Goal: Task Accomplishment & Management: Complete application form

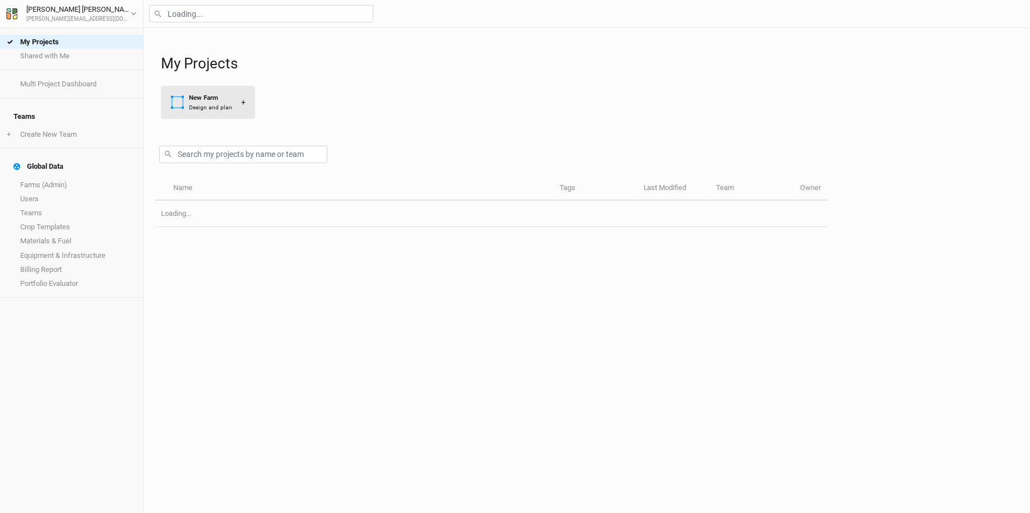
click at [222, 90] on button "New Farm Design and plan +" at bounding box center [208, 102] width 94 height 33
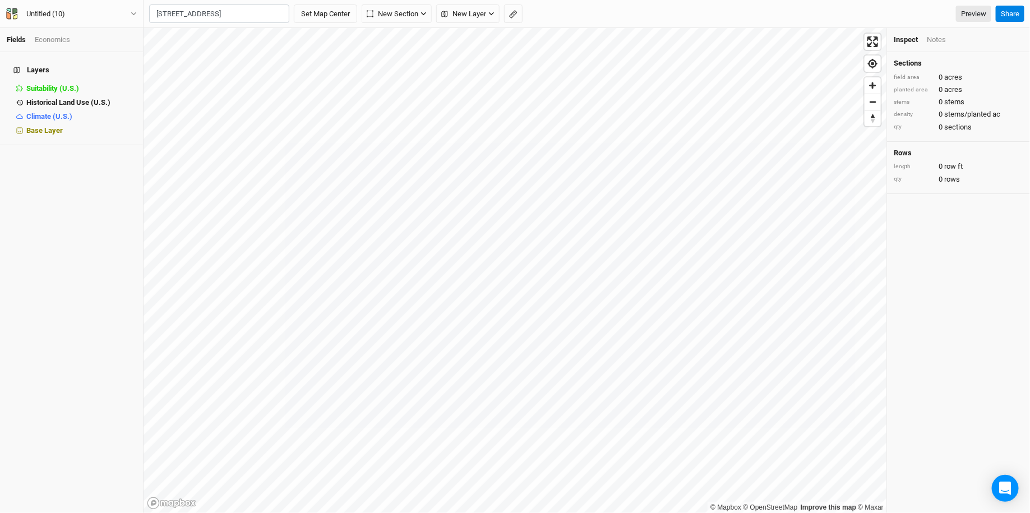
scroll to position [0, 23]
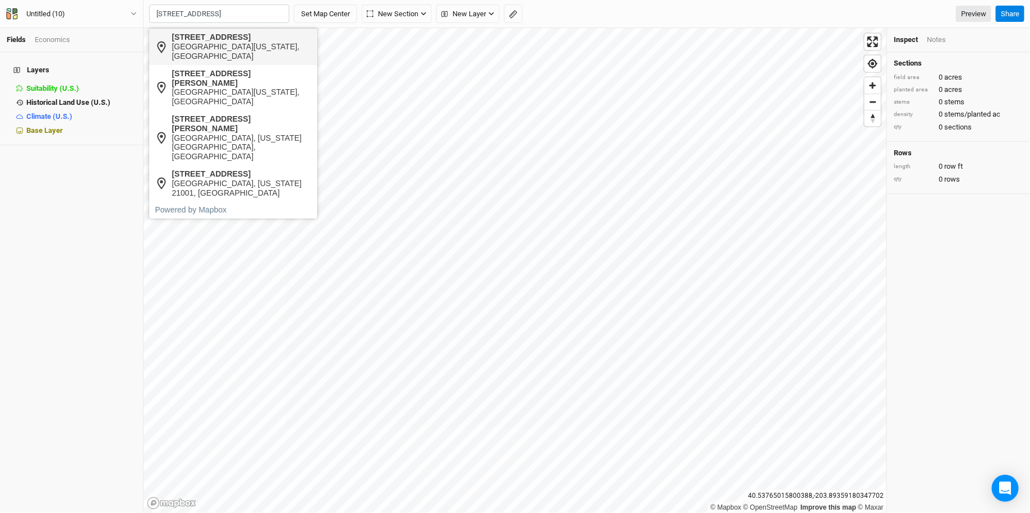
click at [242, 40] on div "411 Robinhood Road" at bounding box center [242, 38] width 140 height 10
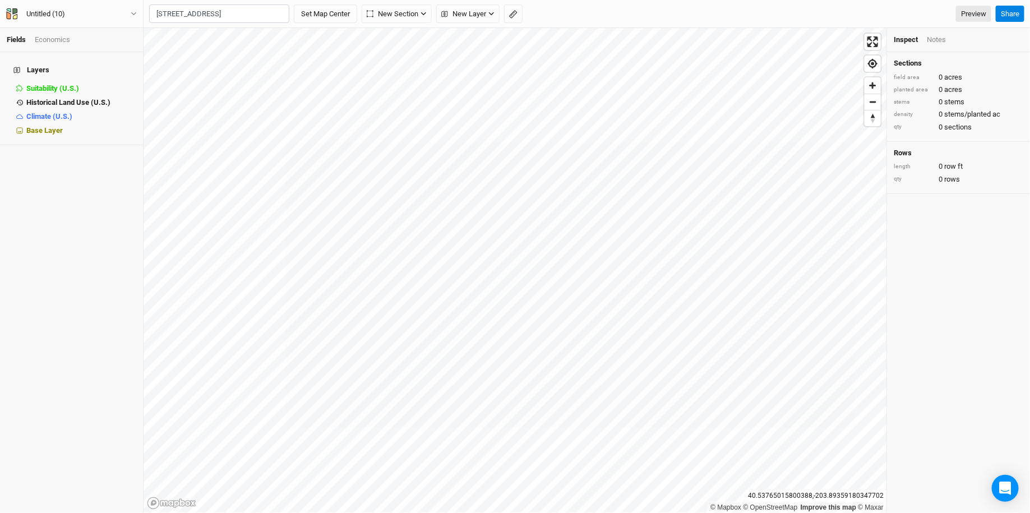
scroll to position [0, 0]
type input "411 Robinhood Road, Havre de Grace, Maryland 21078, United States"
click at [86, 14] on button "Untitled (10)" at bounding box center [72, 14] width 132 height 12
click at [86, 45] on button "Project Settings" at bounding box center [93, 46] width 89 height 15
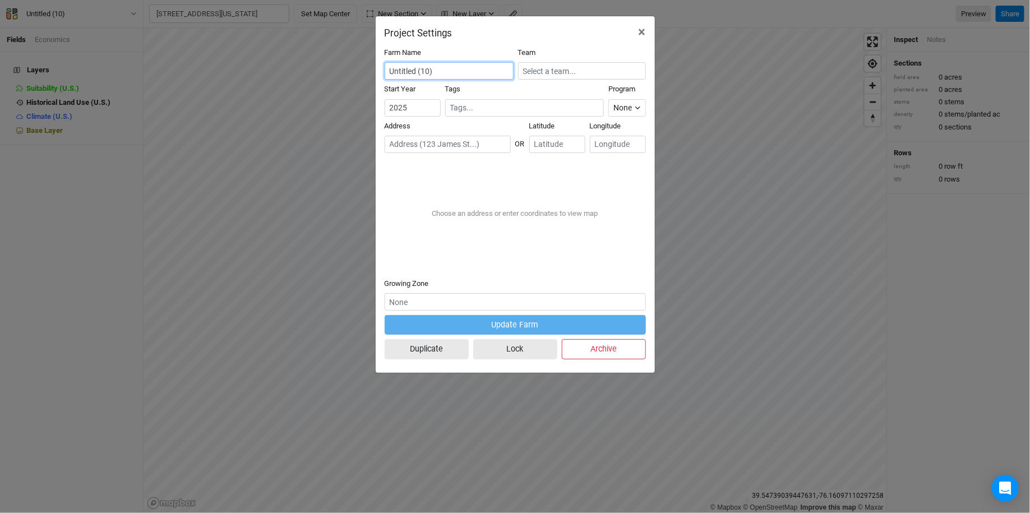
drag, startPoint x: 451, startPoint y: 67, endPoint x: 345, endPoint y: 66, distance: 106.5
click at [345, 67] on div "Project Settings × Farm Name Untitled (10) Team Start Year 2025 Tags Program No…" at bounding box center [515, 256] width 1030 height 513
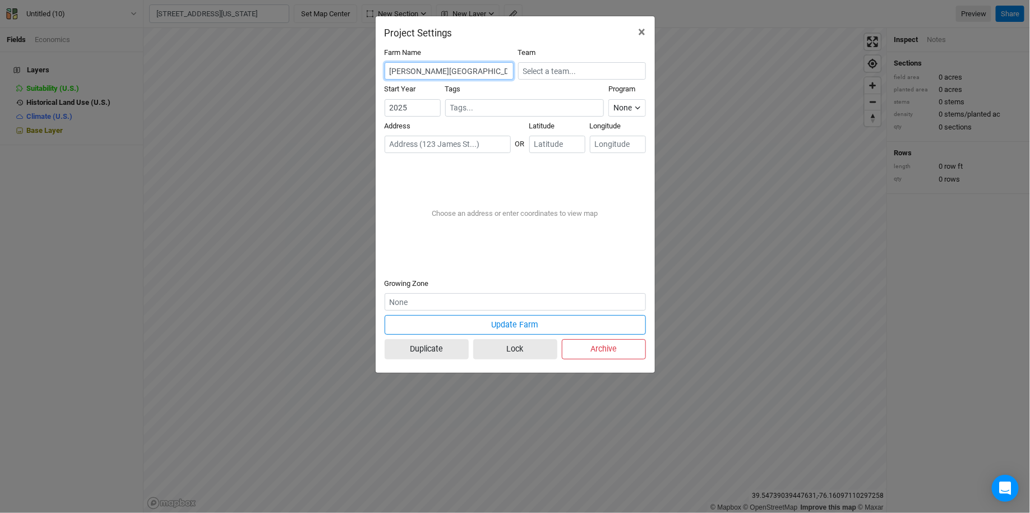
type input "Turner Ranch"
paste input "411 Robinhood Rd, Havre De Grace, MD 21078"
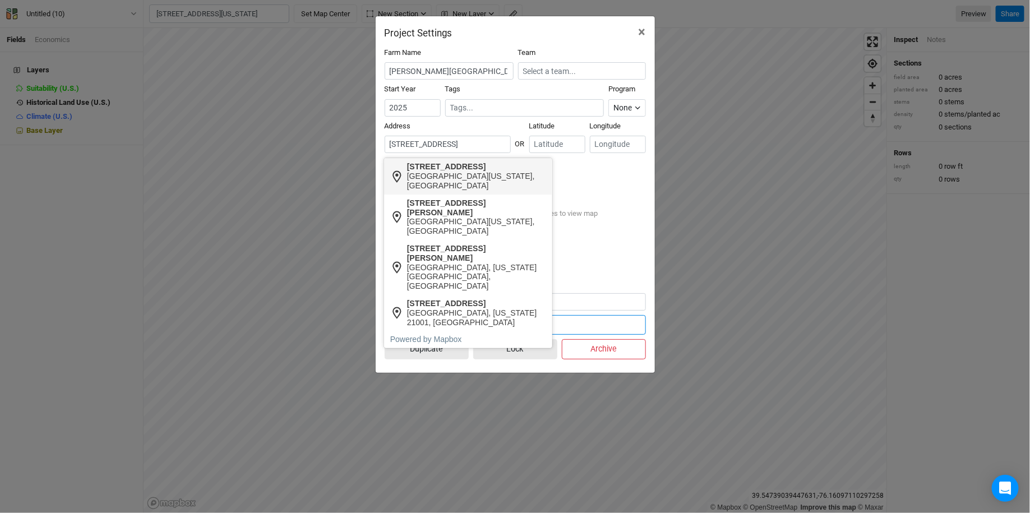
scroll to position [0, 45]
click at [446, 164] on div "411 Robinhood Road" at bounding box center [477, 167] width 140 height 10
type input "411 Robinhood Road, Havre de Grace, Maryland 21078, United States"
type input "39.540267"
type input "-76.147394"
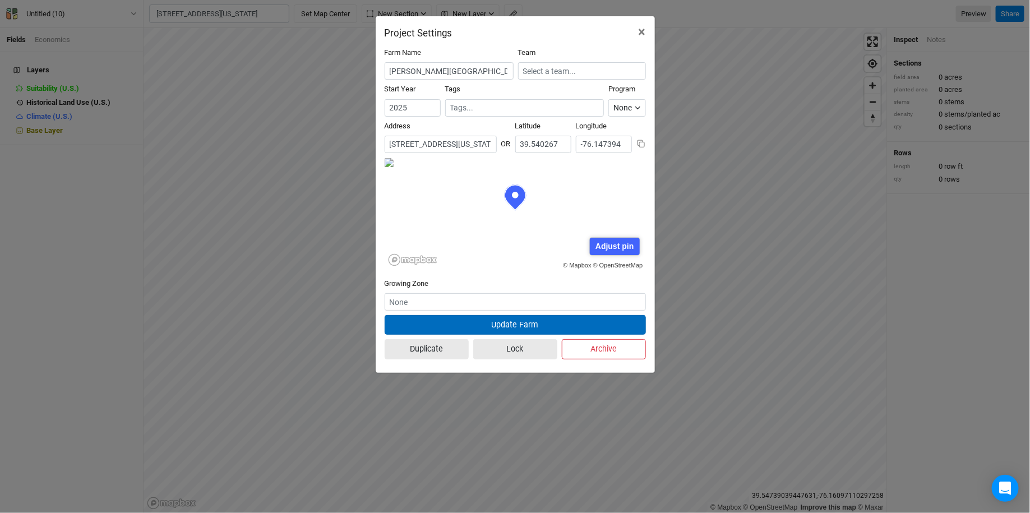
scroll to position [56, 131]
click at [460, 320] on button "Update Farm" at bounding box center [514, 325] width 261 height 20
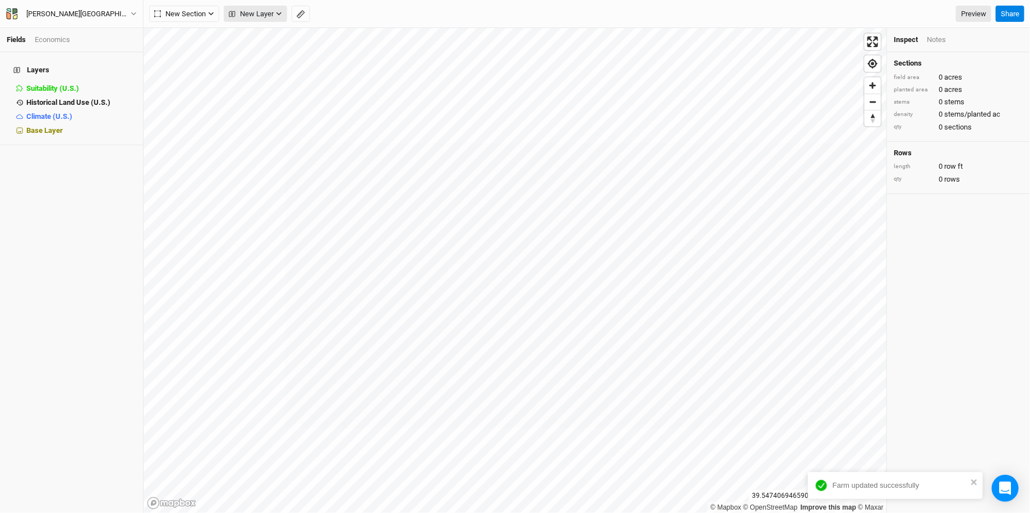
click at [265, 11] on span "New Layer" at bounding box center [251, 13] width 45 height 11
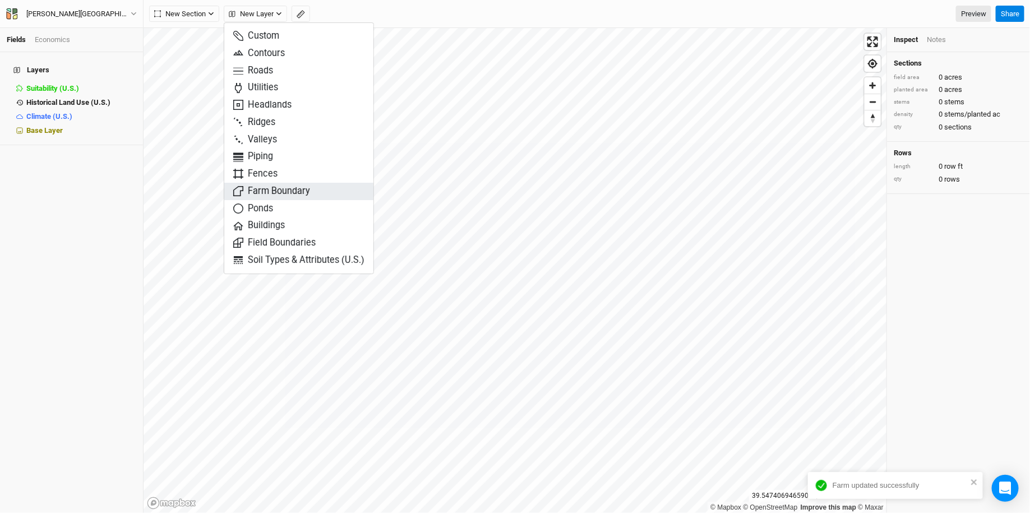
click at [276, 193] on span "Farm Boundary" at bounding box center [271, 191] width 77 height 13
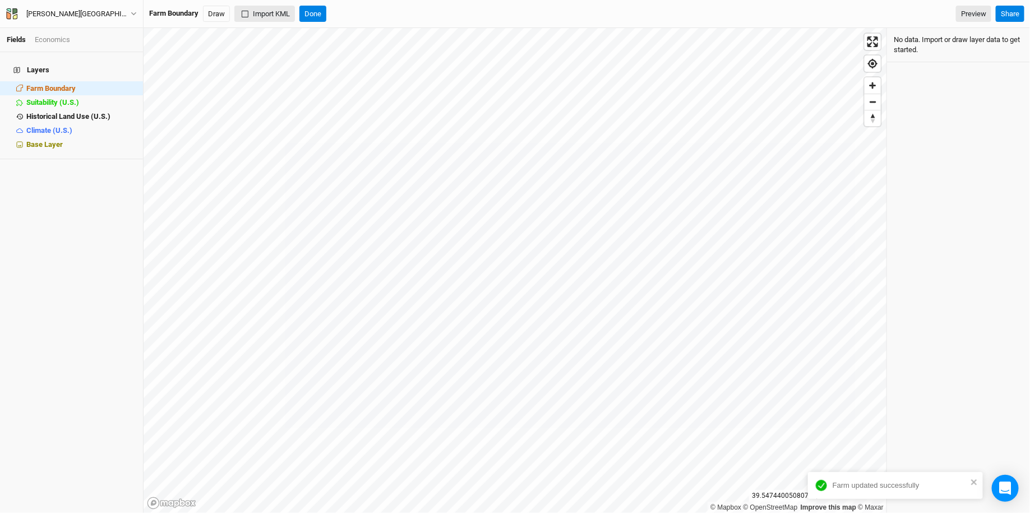
click at [275, 18] on button "Import KML" at bounding box center [264, 14] width 61 height 17
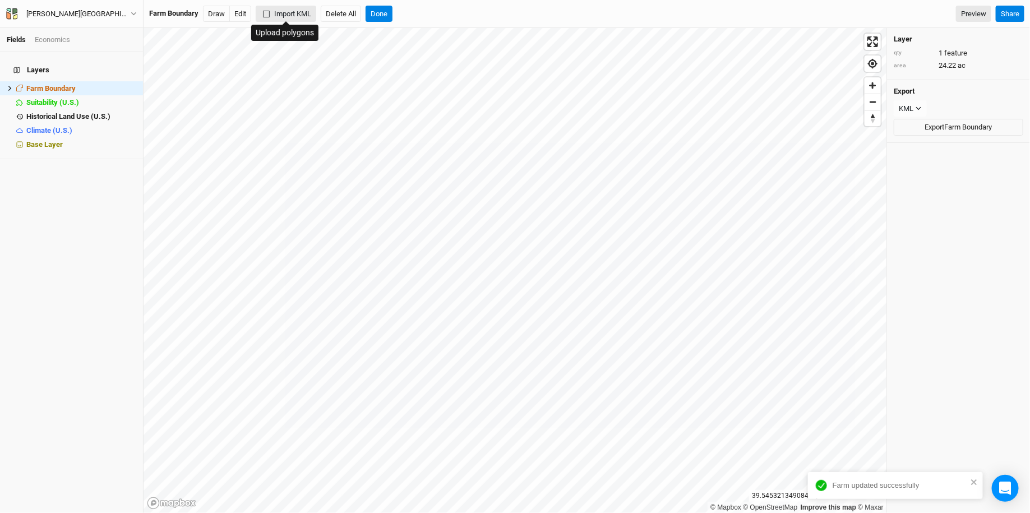
click at [278, 11] on button "Import KML" at bounding box center [286, 14] width 61 height 17
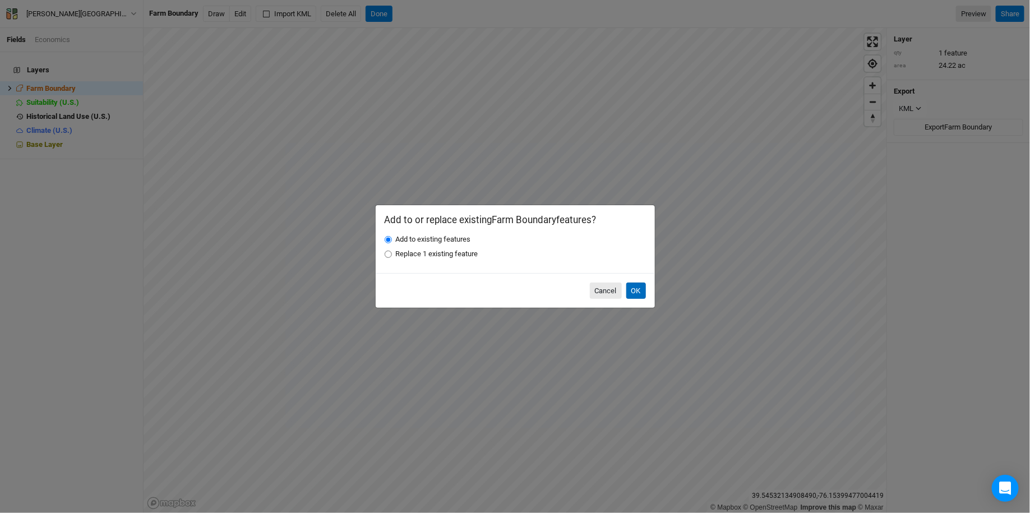
click at [629, 288] on button "OK" at bounding box center [636, 290] width 20 height 17
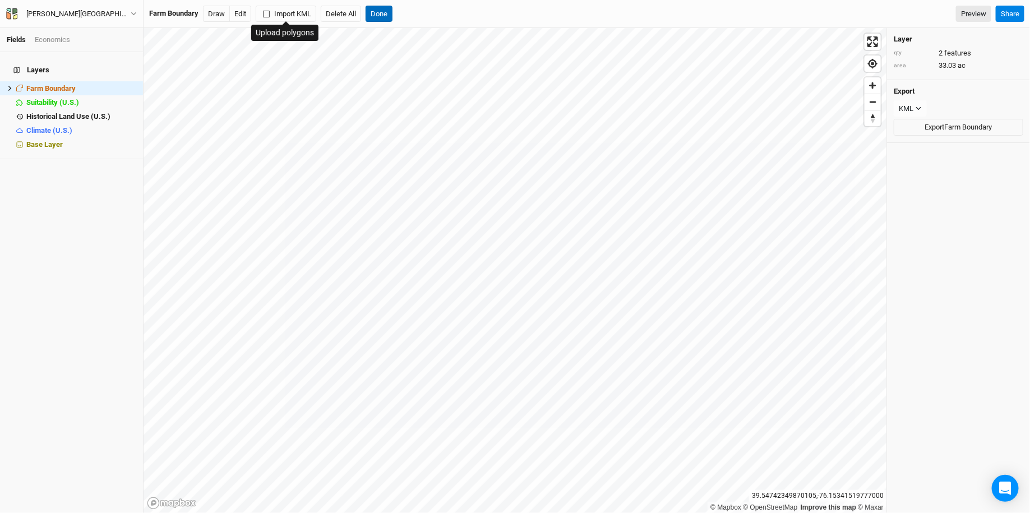
click at [383, 11] on button "Done" at bounding box center [378, 14] width 27 height 17
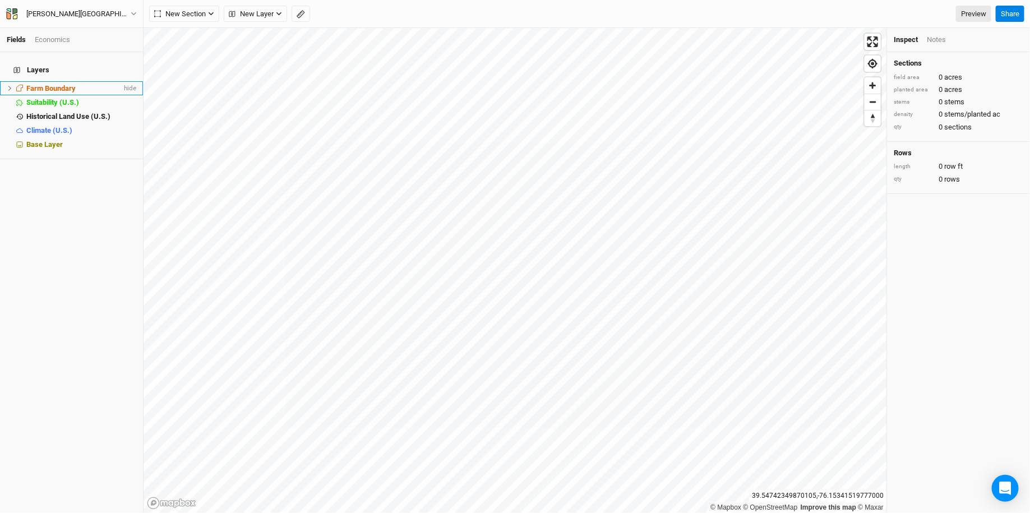
click at [54, 84] on span "Farm Boundary" at bounding box center [50, 88] width 49 height 8
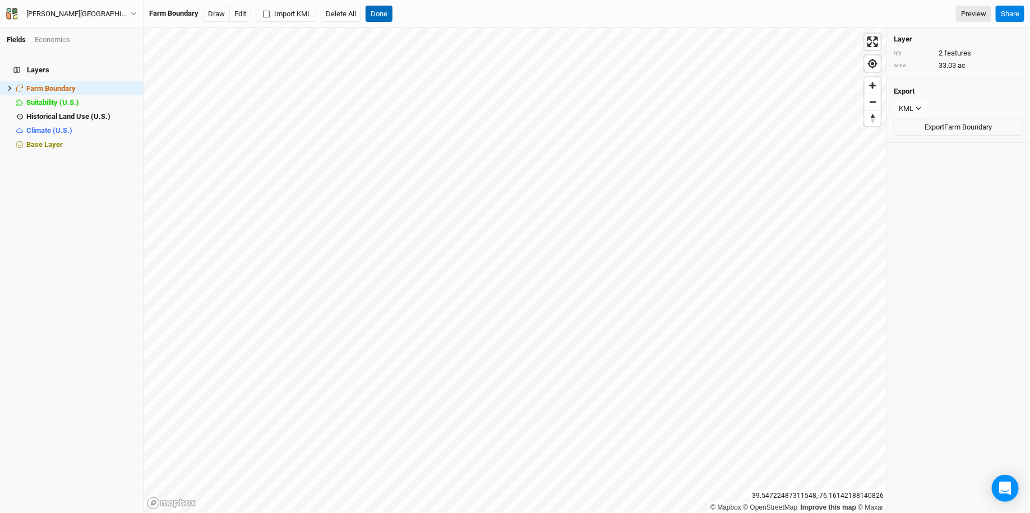
click at [386, 16] on button "Done" at bounding box center [378, 14] width 27 height 17
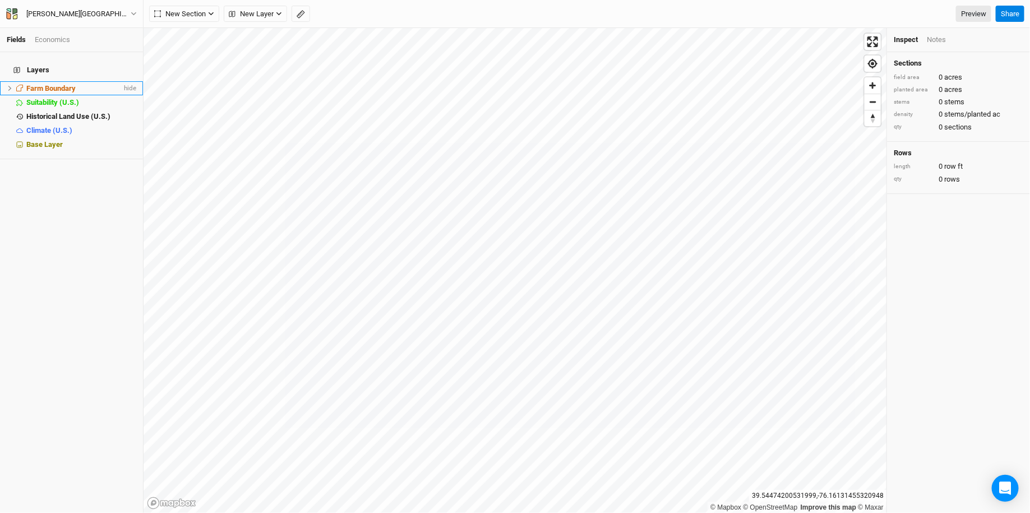
click at [75, 84] on span "Farm Boundary" at bounding box center [50, 88] width 49 height 8
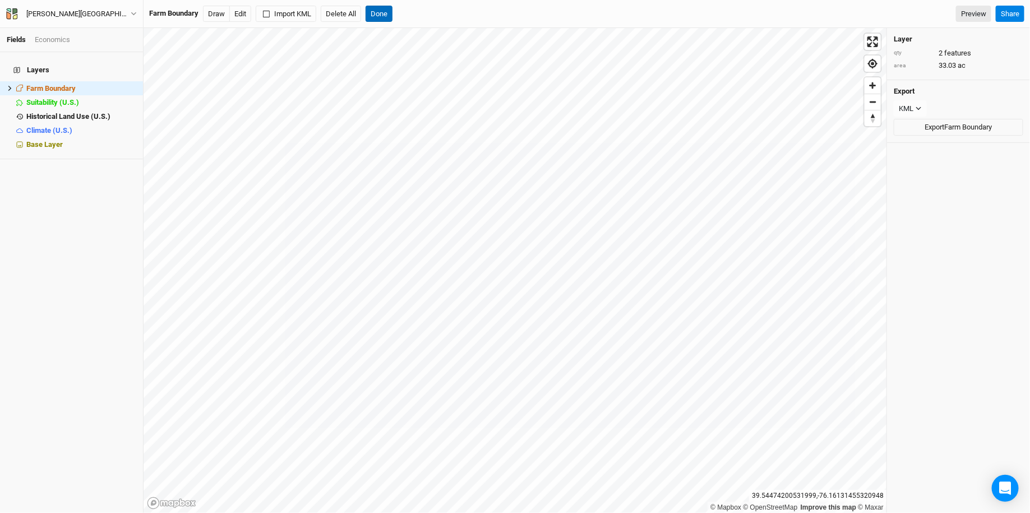
click at [391, 21] on button "Done" at bounding box center [378, 14] width 27 height 17
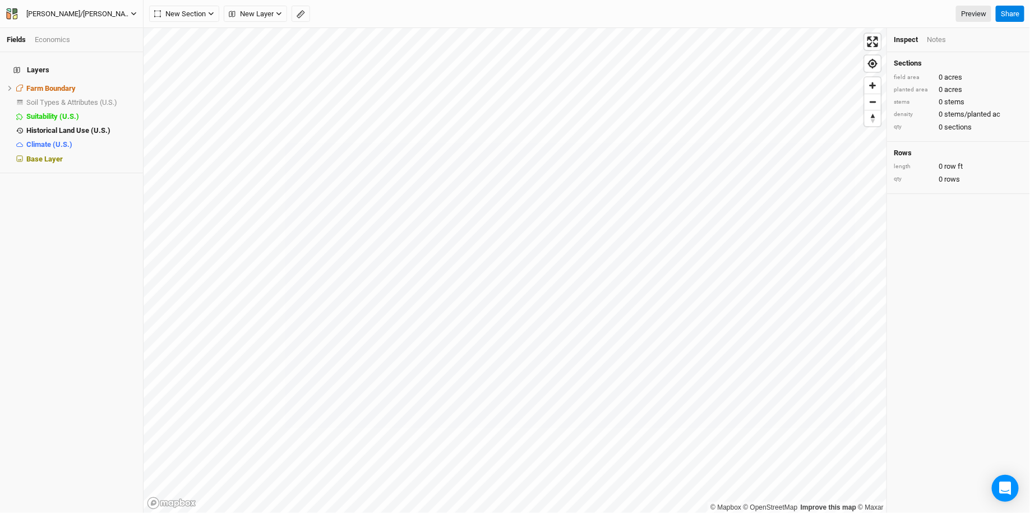
click at [70, 14] on div "Jon/Reifsnider Farm" at bounding box center [78, 13] width 104 height 11
click at [73, 43] on button "Project Settings" at bounding box center [93, 46] width 89 height 15
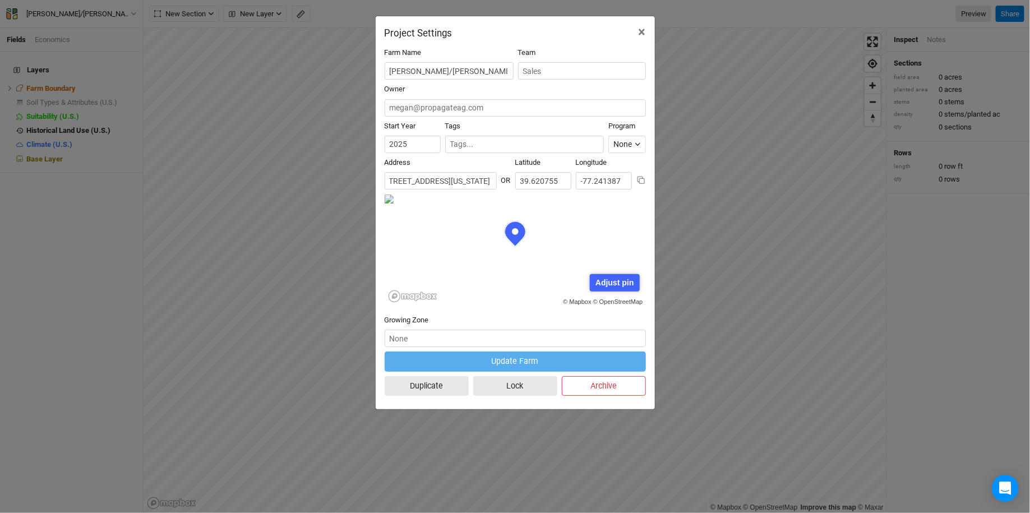
scroll to position [0, 87]
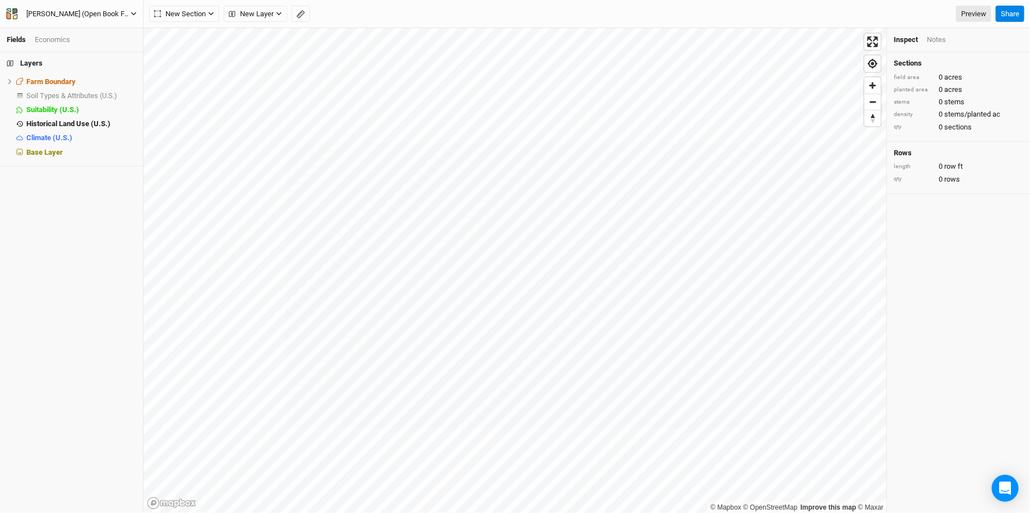
click at [100, 12] on div "[PERSON_NAME] (Open Book Farm)" at bounding box center [78, 13] width 104 height 11
click at [107, 47] on button "Project Settings" at bounding box center [93, 46] width 89 height 15
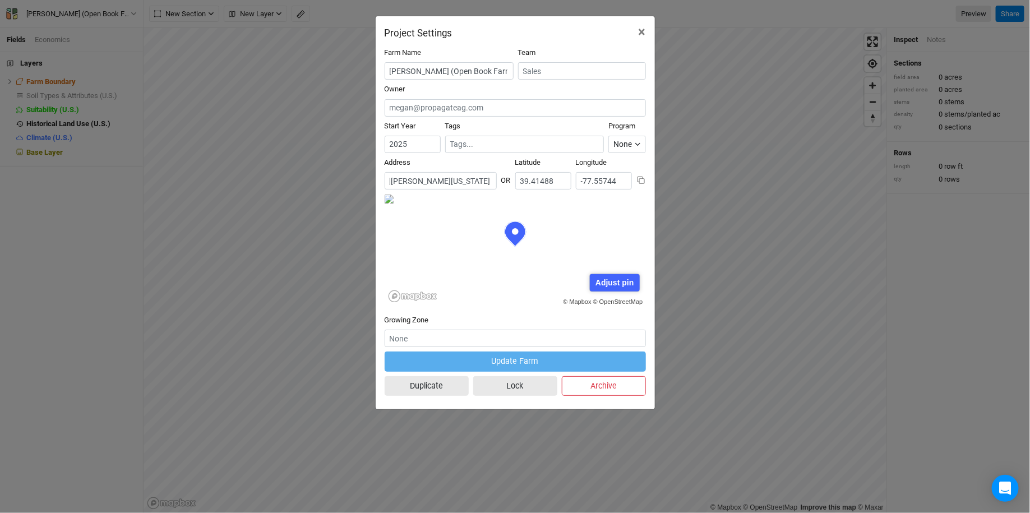
scroll to position [0, 94]
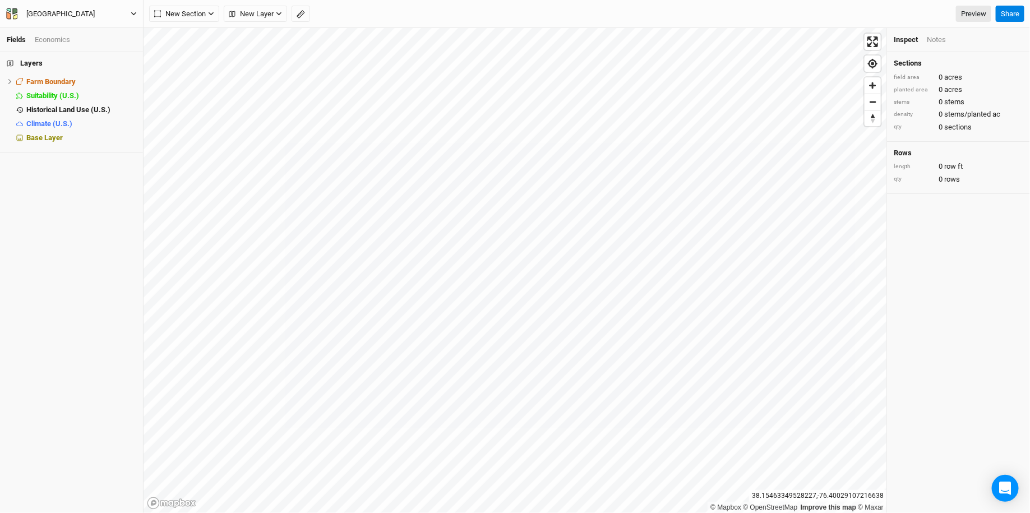
click at [83, 18] on div "[GEOGRAPHIC_DATA]" at bounding box center [60, 13] width 86 height 11
click at [89, 44] on button "Project Settings" at bounding box center [93, 46] width 89 height 15
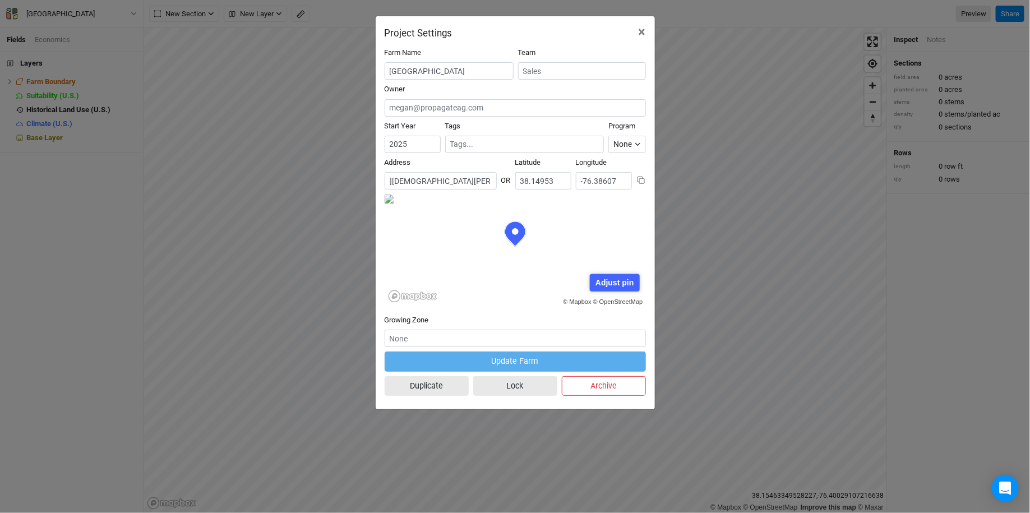
scroll to position [0, 70]
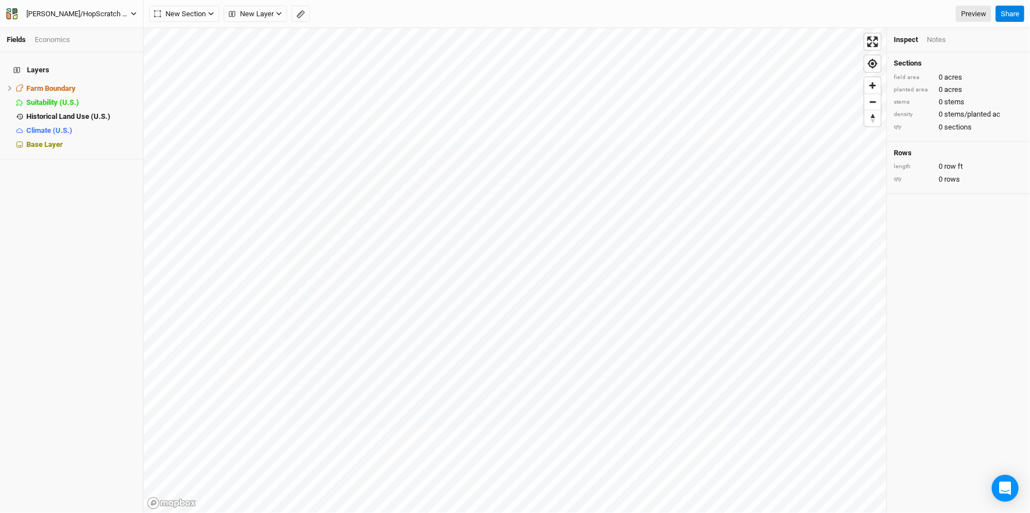
click at [49, 18] on div "[PERSON_NAME]/HopScratch Farm" at bounding box center [78, 13] width 104 height 11
click at [57, 49] on button "Project Settings" at bounding box center [93, 46] width 89 height 15
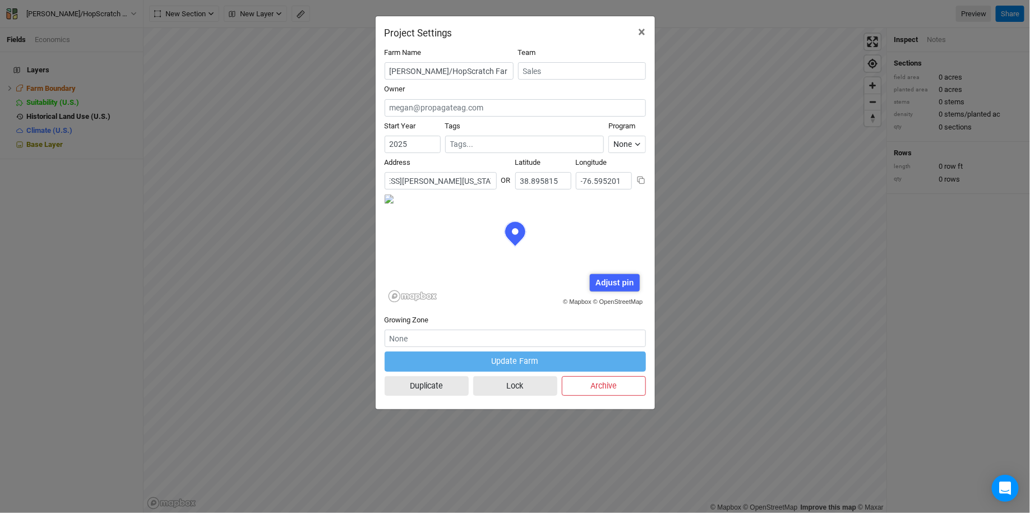
scroll to position [0, 58]
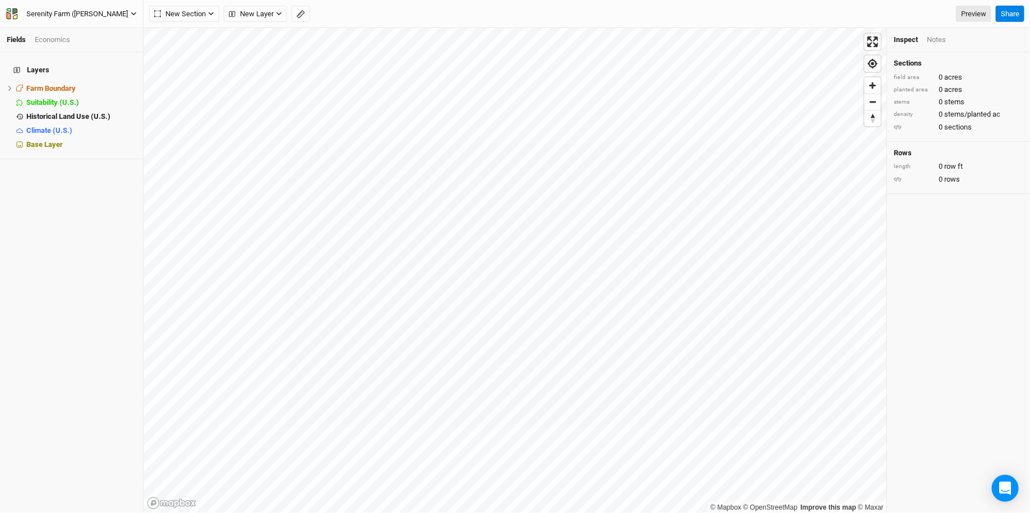
click at [104, 18] on div "Serenity Farm ([PERSON_NAME])" at bounding box center [78, 13] width 104 height 11
click at [89, 47] on button "Project Settings" at bounding box center [93, 46] width 89 height 15
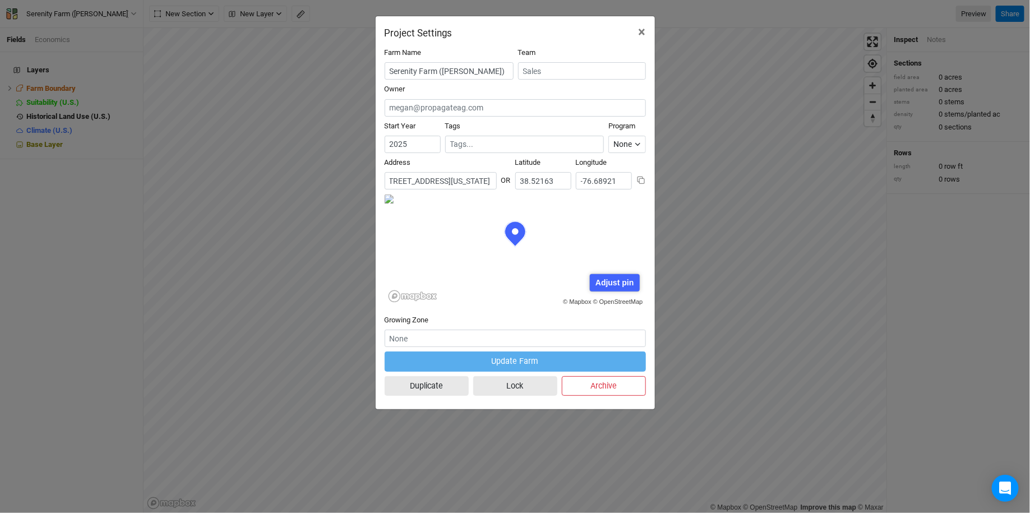
scroll to position [0, 71]
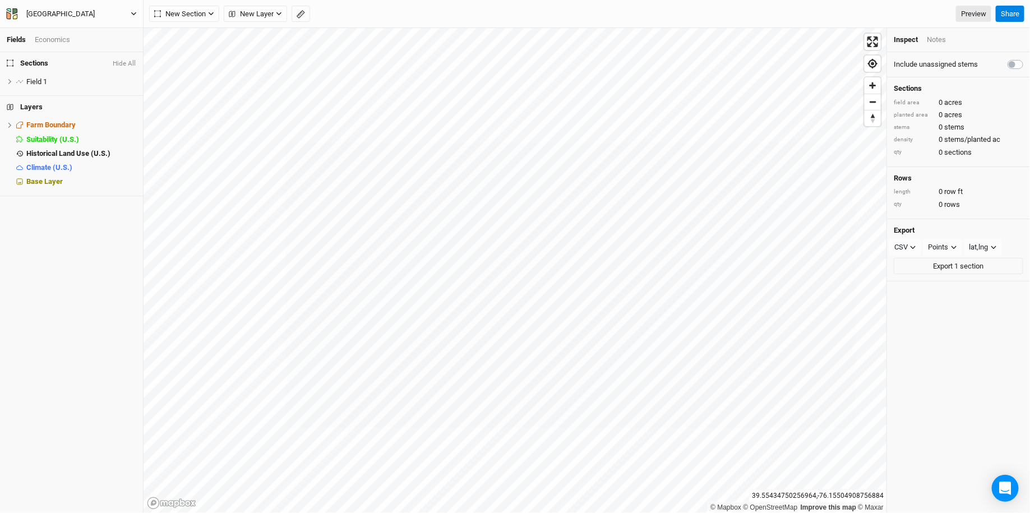
click at [107, 10] on button "Third Way Farm" at bounding box center [72, 14] width 132 height 12
click at [102, 52] on button "Project Settings" at bounding box center [93, 46] width 89 height 15
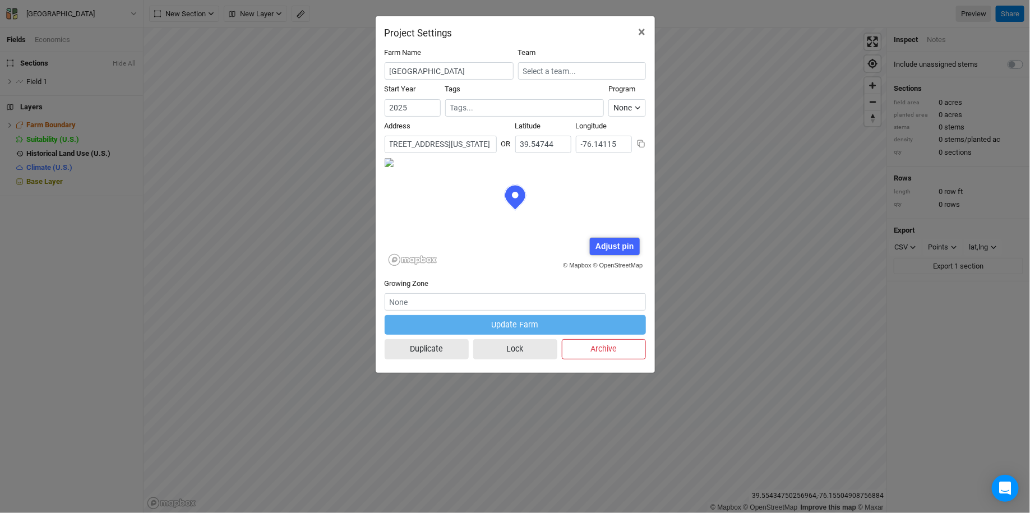
scroll to position [0, 56]
click at [649, 27] on button "×" at bounding box center [641, 31] width 25 height 31
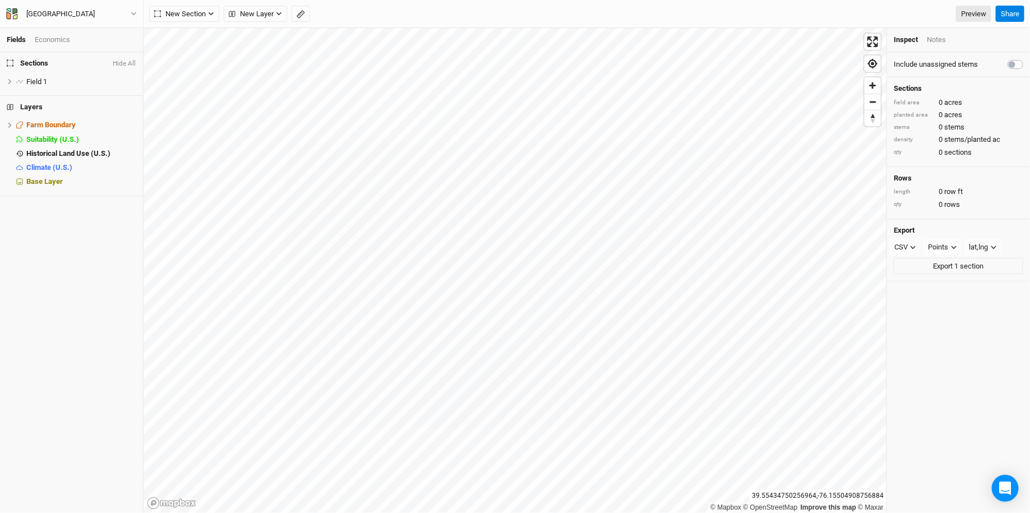
scroll to position [0, 0]
